Goal: Transaction & Acquisition: Purchase product/service

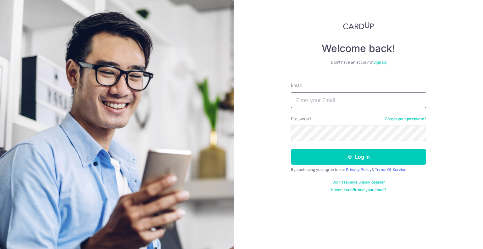
click at [327, 96] on input "Email" at bounding box center [358, 100] width 135 height 16
type input "[EMAIL_ADDRESS][DOMAIN_NAME]"
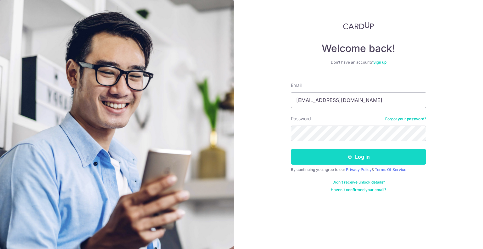
click at [352, 153] on button "Log in" at bounding box center [358, 157] width 135 height 16
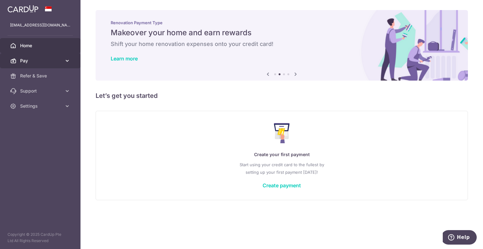
click at [60, 57] on link "Pay" at bounding box center [40, 60] width 80 height 15
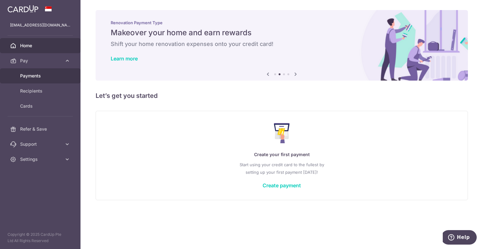
click at [35, 75] on span "Payments" at bounding box center [40, 76] width 41 height 6
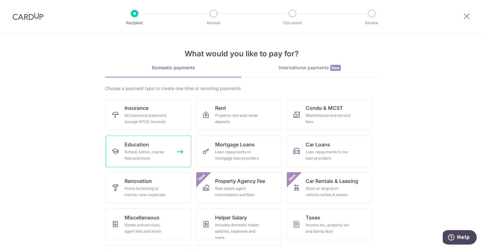
click at [146, 155] on div "School, tuition, course fees and more" at bounding box center [146, 155] width 45 height 13
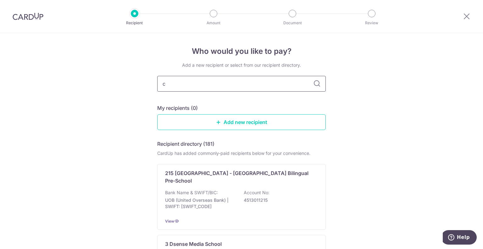
click at [192, 86] on input "c" at bounding box center [241, 84] width 168 height 16
type input "canadian international school"
click at [316, 80] on icon at bounding box center [317, 84] width 8 height 8
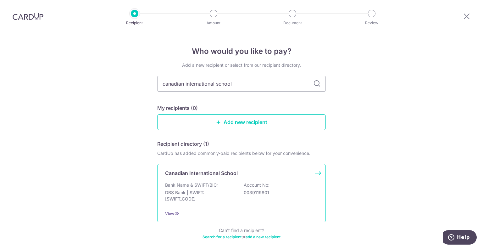
click at [315, 172] on div "Canadian International School Bank Name & SWIFT/BIC: DBS Bank | SWIFT: DBSSSGSG…" at bounding box center [241, 193] width 168 height 58
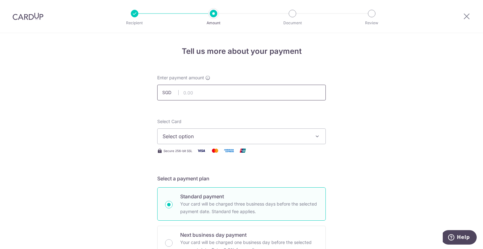
click at [191, 94] on input "text" at bounding box center [241, 93] width 168 height 16
type input "20,480.00"
click at [200, 137] on span "Select option" at bounding box center [235, 136] width 146 height 8
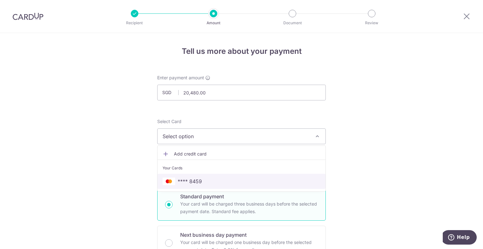
click at [179, 179] on span "**** 8459" at bounding box center [190, 181] width 24 height 8
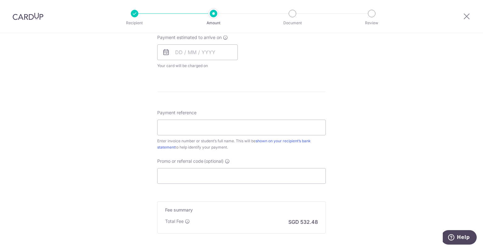
scroll to position [290, 0]
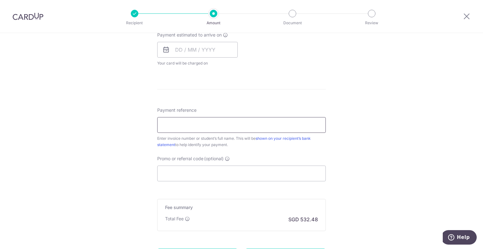
click at [185, 124] on input "Payment reference" at bounding box center [241, 125] width 168 height 16
paste input "IN226114231CIS"
type input "IN226114231CIS Sunio Mackenzie Adam"
click at [179, 174] on input "Promo or referral code (optional)" at bounding box center [241, 173] width 168 height 16
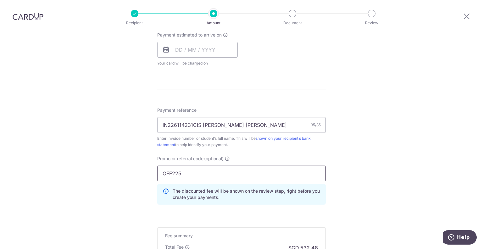
type input "OFF225"
click at [351, 183] on div "Tell us more about your payment Enter payment amount SGD 20,480.00 20480.00 Sel…" at bounding box center [241, 41] width 483 height 597
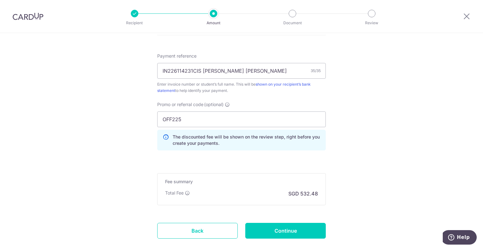
scroll to position [380, 0]
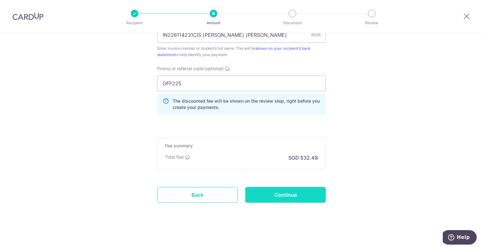
click at [279, 192] on input "Continue" at bounding box center [285, 195] width 80 height 16
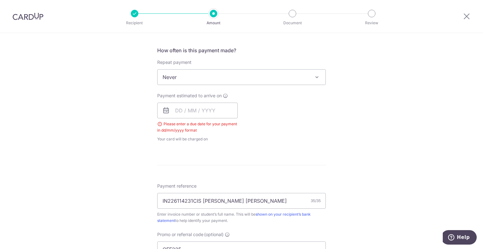
scroll to position [206, 0]
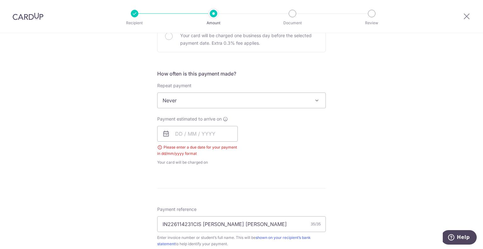
click at [164, 135] on icon at bounding box center [166, 134] width 8 height 8
click at [180, 132] on input "text" at bounding box center [197, 134] width 80 height 16
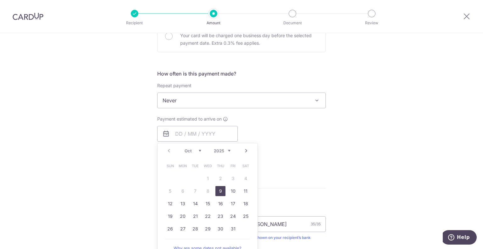
click at [217, 188] on link "9" at bounding box center [220, 191] width 10 height 10
type input "[DATE]"
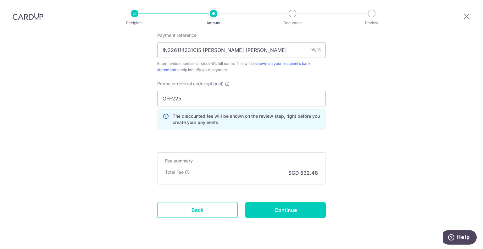
scroll to position [391, 0]
click at [279, 203] on input "Continue" at bounding box center [285, 209] width 80 height 16
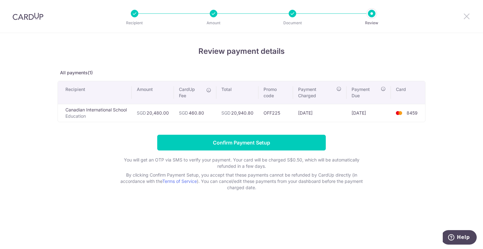
drag, startPoint x: 467, startPoint y: 17, endPoint x: 264, endPoint y: 33, distance: 204.3
click at [467, 17] on icon at bounding box center [467, 16] width 8 height 8
